Goal: Find specific page/section: Find specific page/section

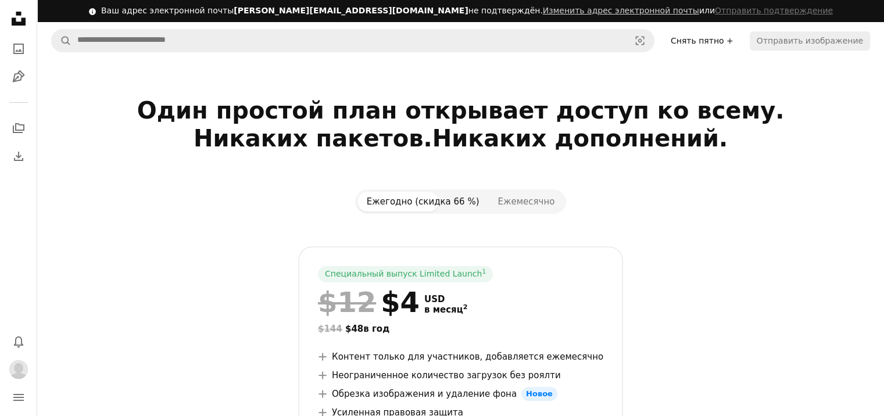
click at [728, 40] on ya-tr-span "Снять пятно +" at bounding box center [702, 40] width 63 height 9
click at [19, 49] on icon "A photo" at bounding box center [19, 49] width 14 height 14
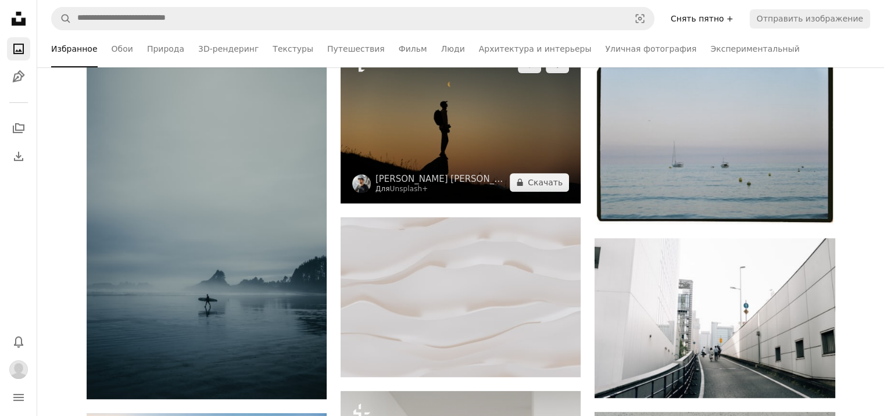
scroll to position [465, 0]
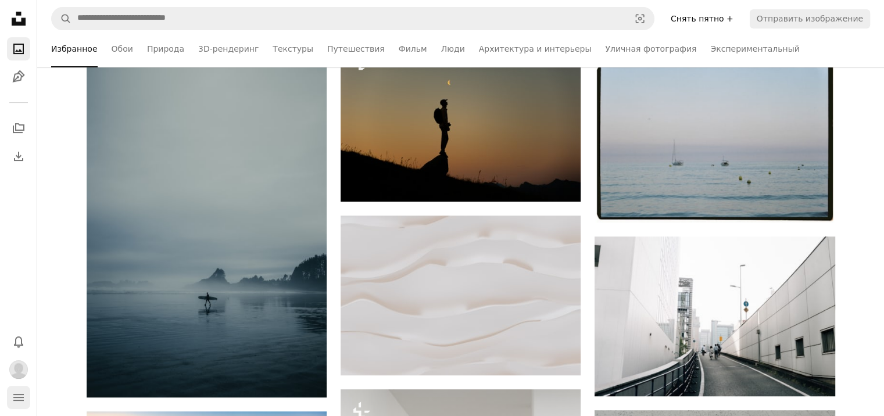
click at [17, 395] on icon "Меню" at bounding box center [18, 397] width 10 height 7
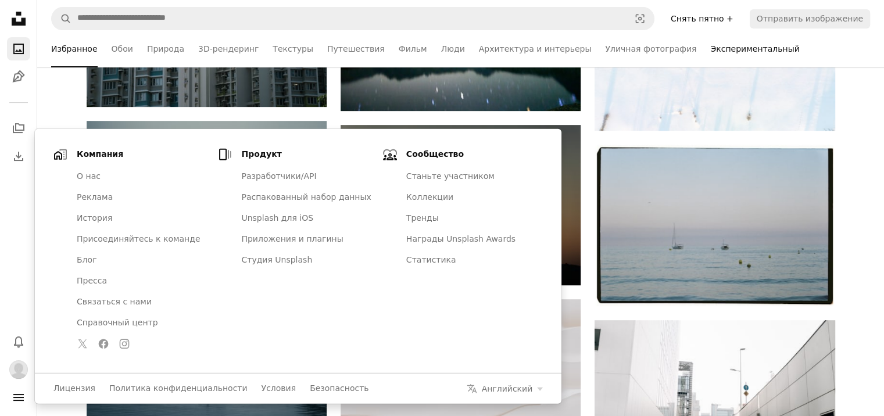
scroll to position [349, 0]
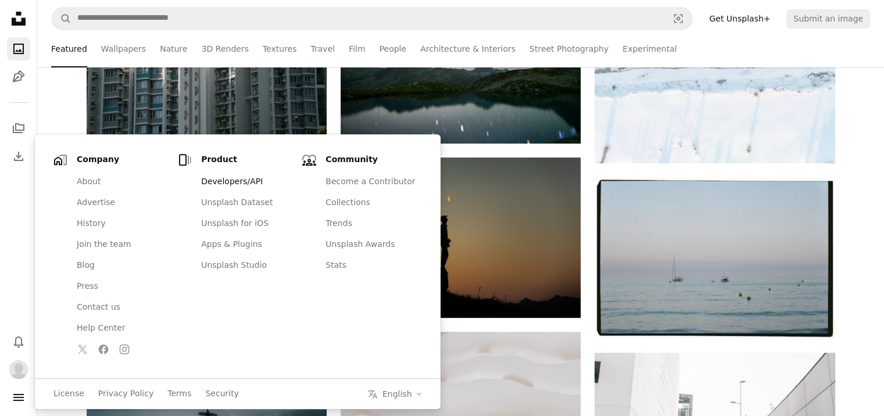
click at [239, 188] on link "Developers/API" at bounding box center [245, 181] width 103 height 21
